Goal: Find specific page/section: Find specific page/section

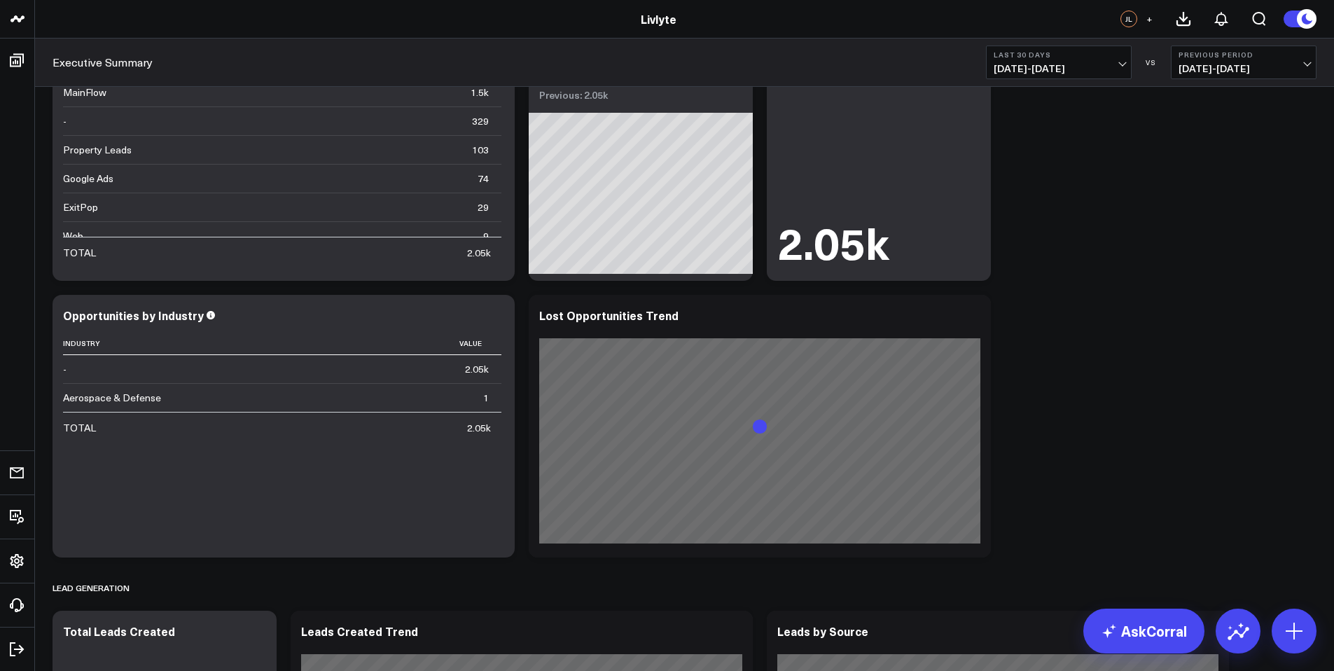
scroll to position [417, 0]
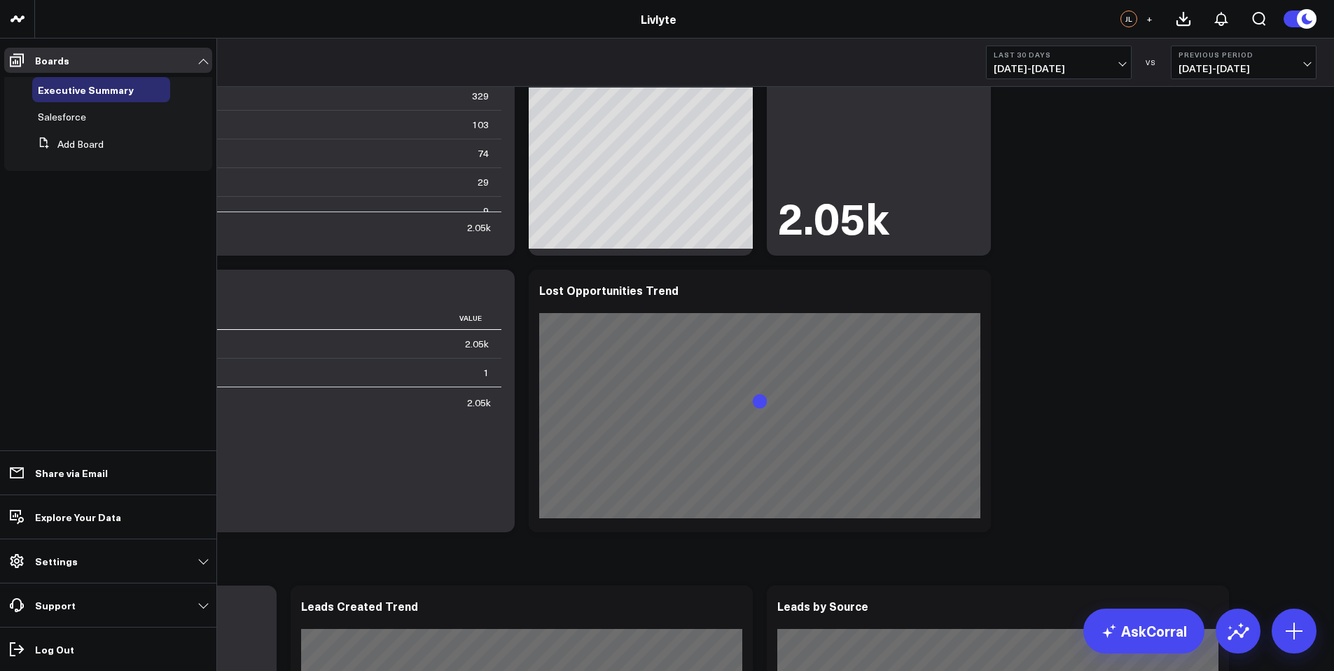
click at [18, 74] on ul "Executive Summary Salesforce Add Board" at bounding box center [108, 126] width 208 height 106
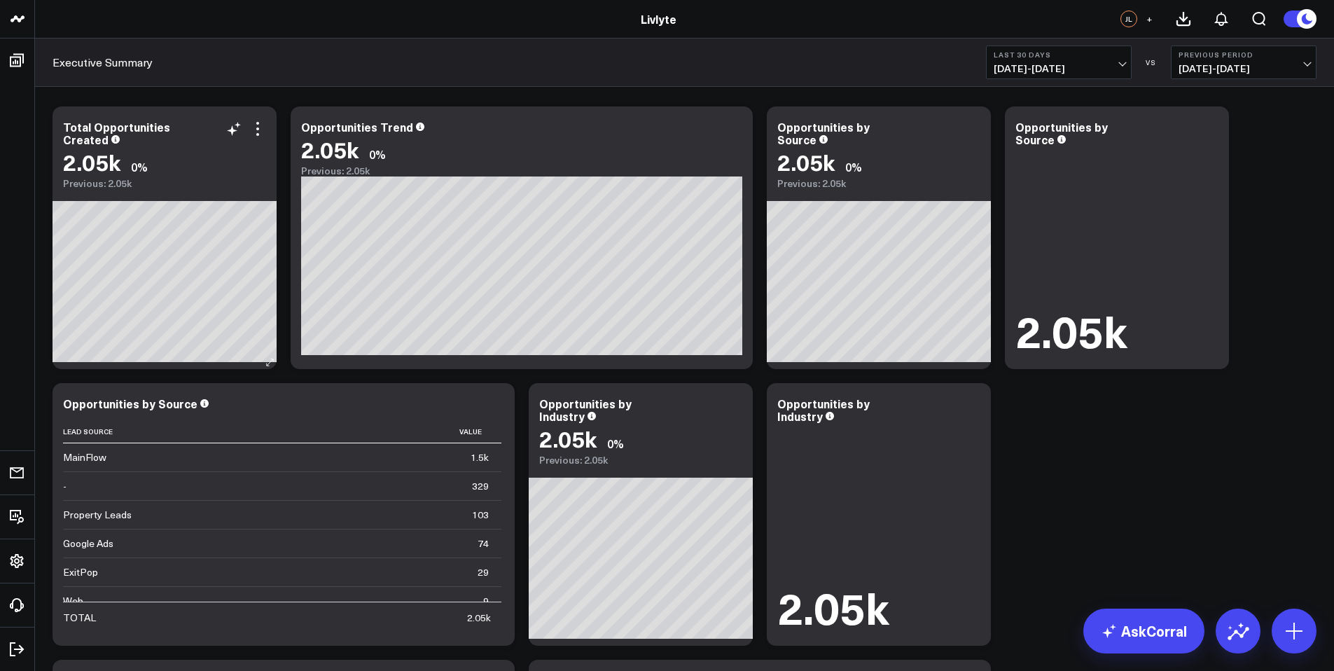
scroll to position [0, 0]
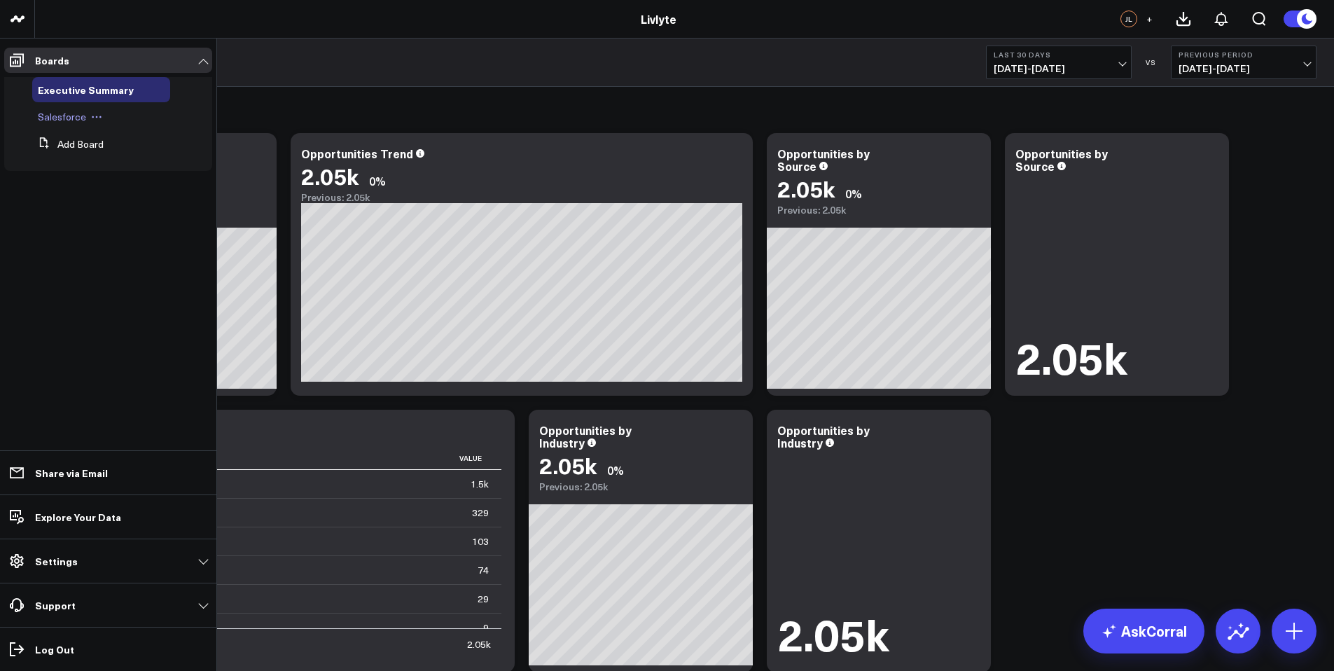
click at [60, 110] on span "Salesforce" at bounding box center [62, 116] width 48 height 13
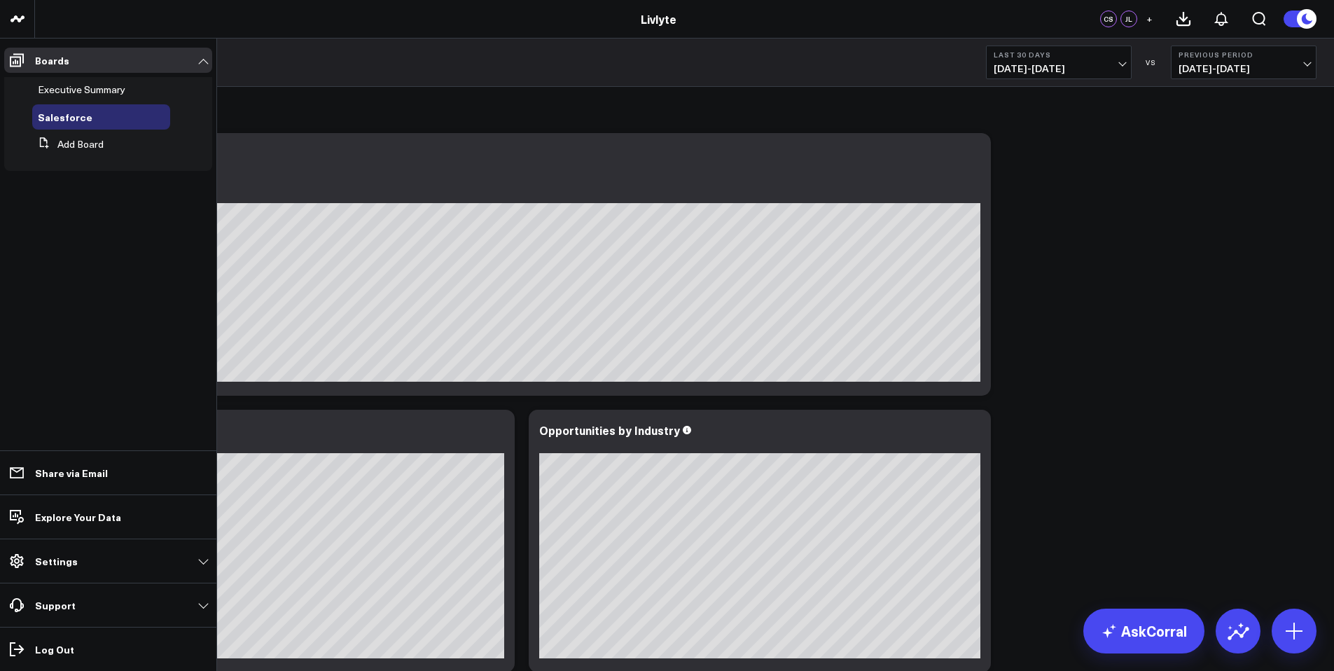
click at [74, 88] on span "Executive Summary" at bounding box center [82, 89] width 88 height 13
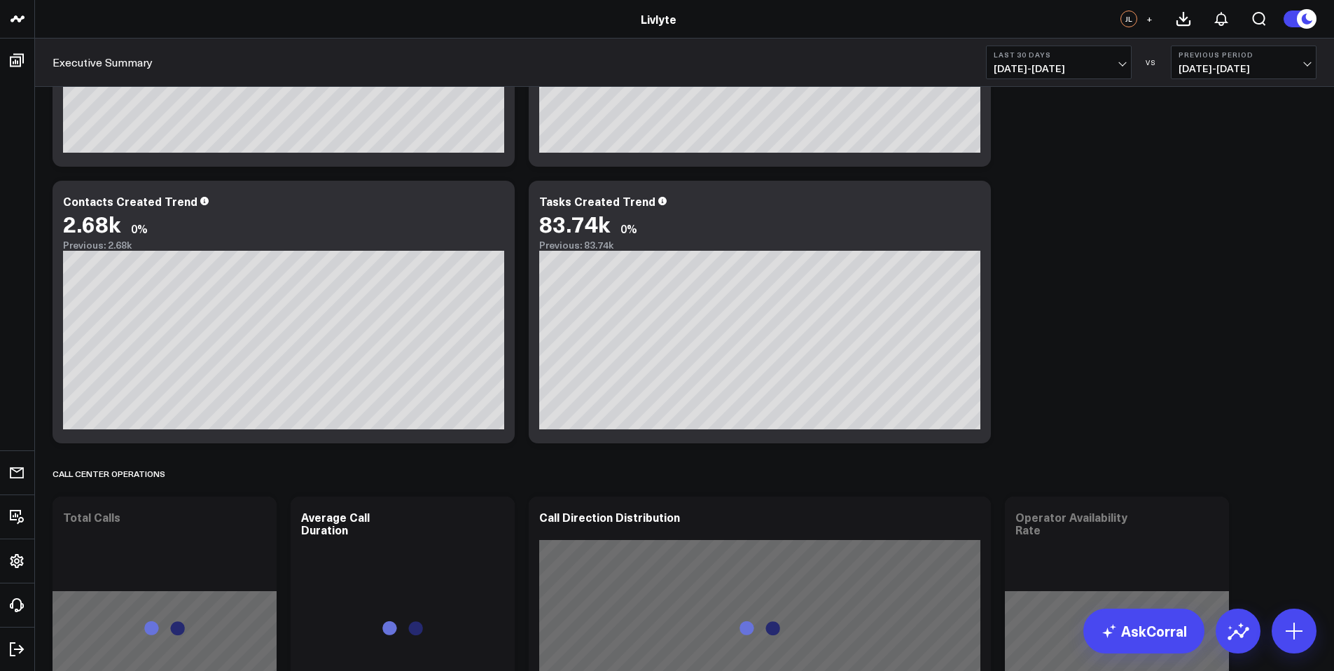
scroll to position [1415, 0]
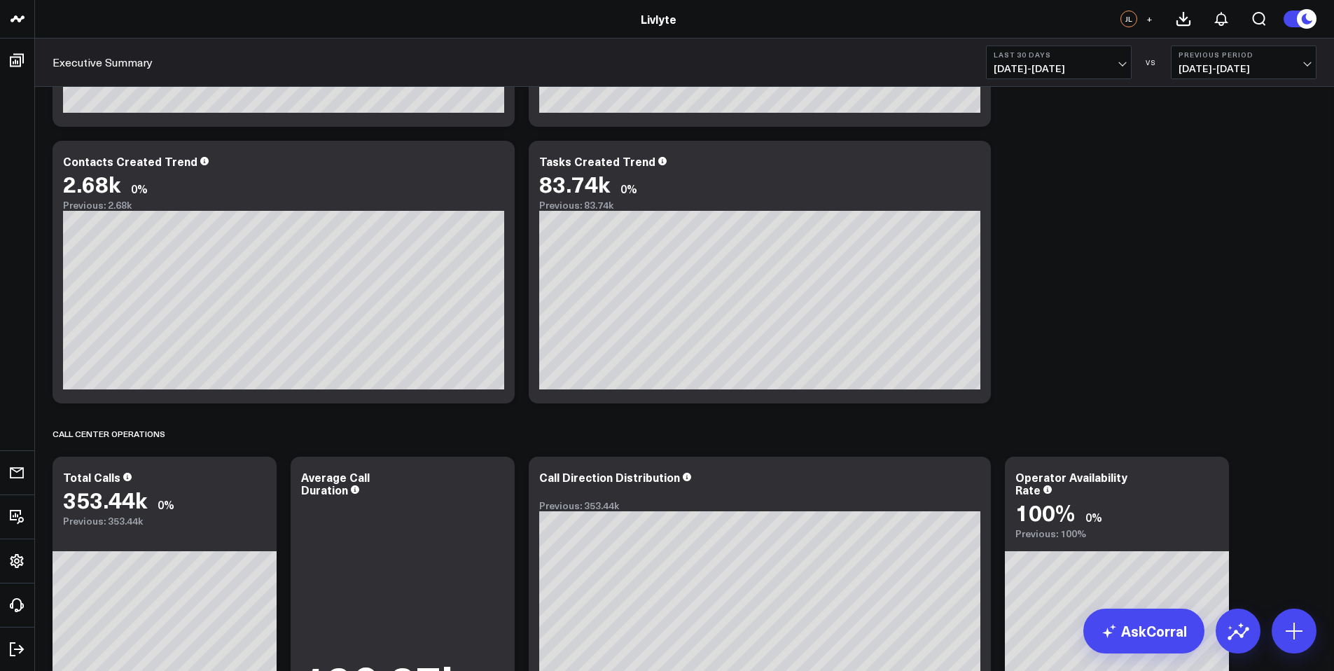
click at [1059, 53] on b "Last 30 Days" at bounding box center [1059, 54] width 130 height 8
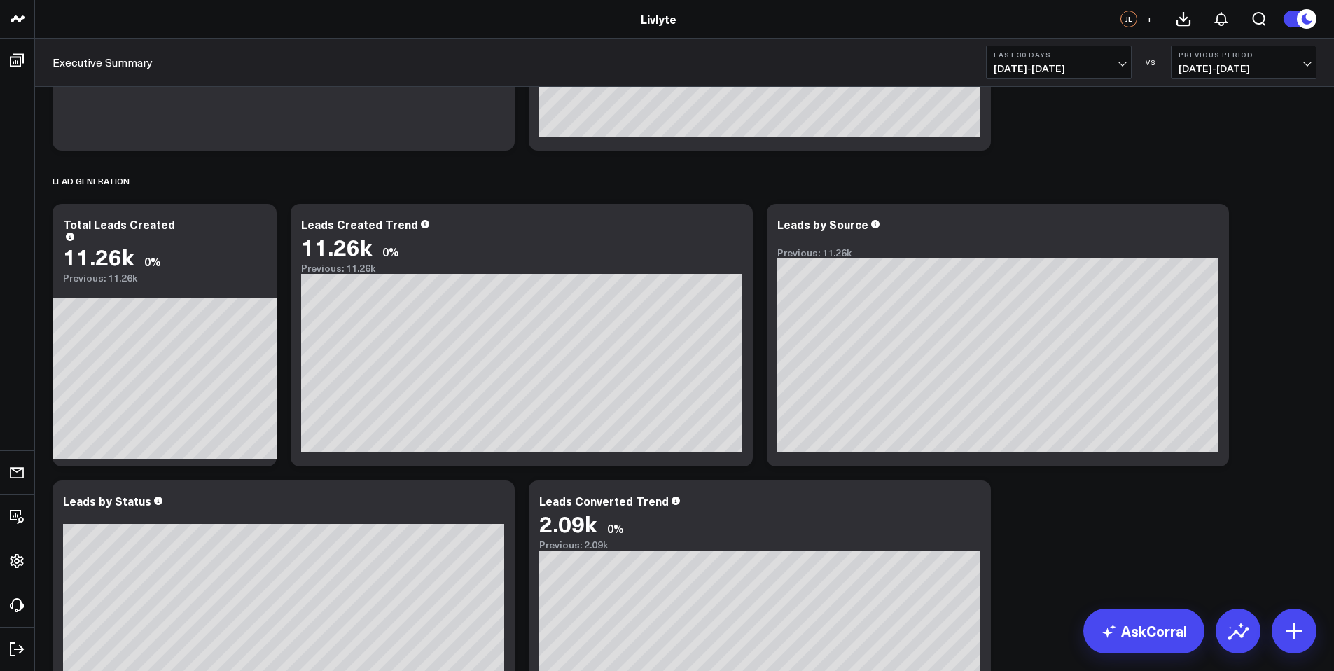
scroll to position [0, 0]
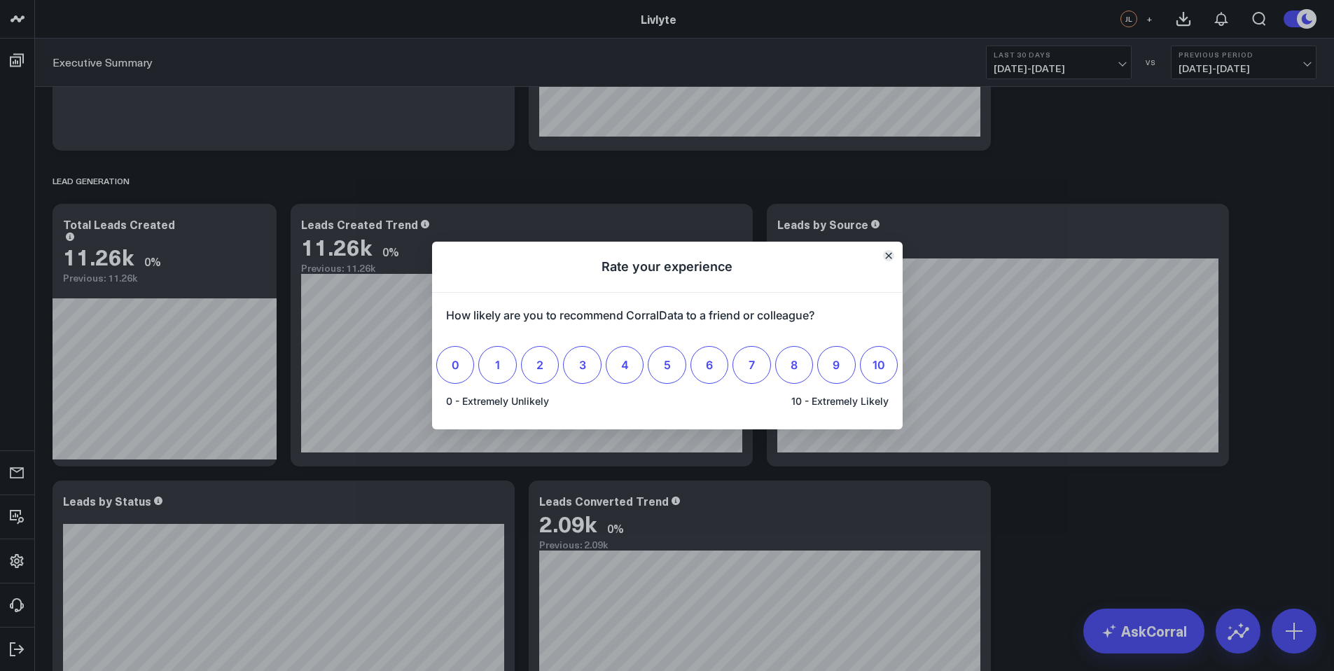
click at [889, 254] on icon "Close" at bounding box center [888, 256] width 6 height 6
